Goal: Transaction & Acquisition: Purchase product/service

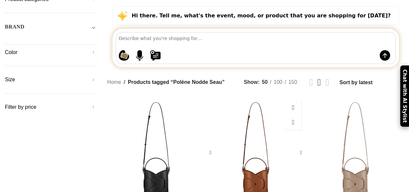
click at [245, 99] on div "Nodde Seau Edition Cognac Bag" at bounding box center [243, 153] width 25 height 112
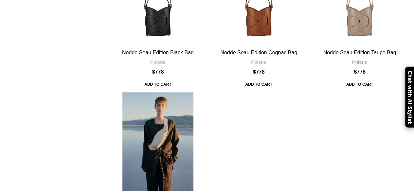
scroll to position [295, 0]
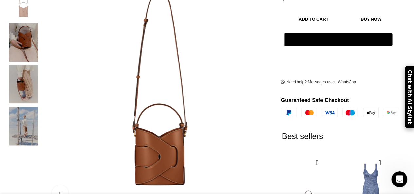
scroll to position [0, 138]
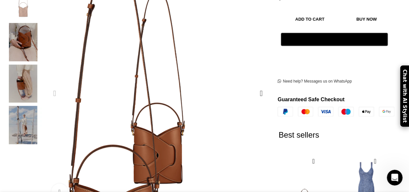
click at [240, 27] on img "1 / 4" at bounding box center [114, 129] width 327 height 374
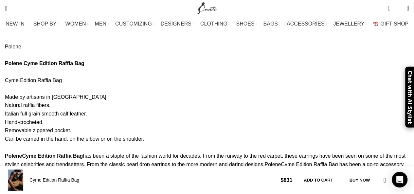
scroll to position [458, 0]
